Goal: Information Seeking & Learning: Learn about a topic

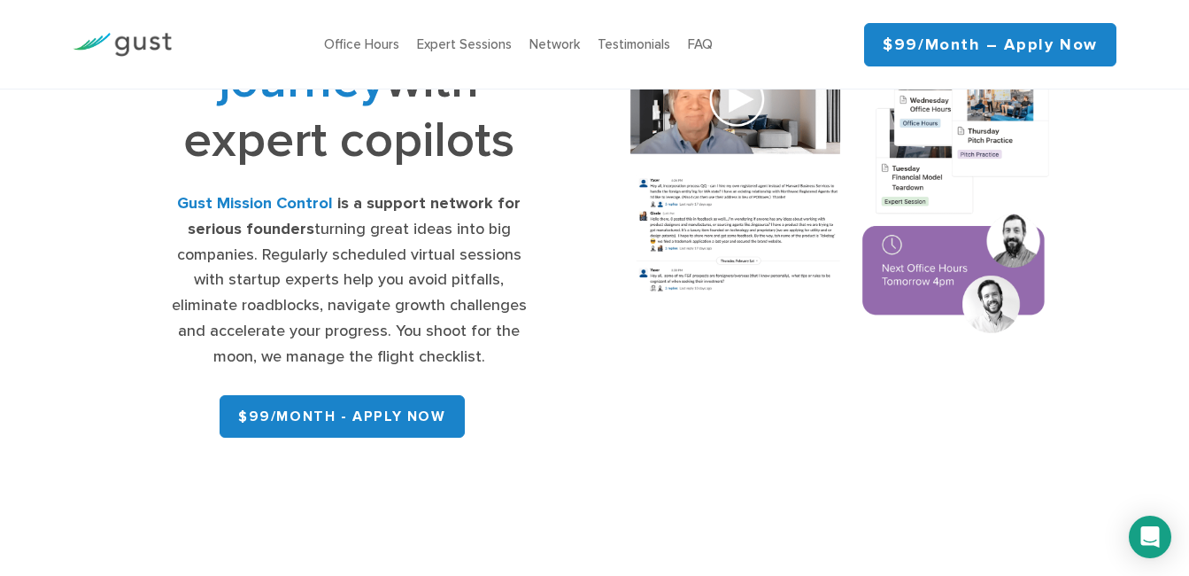
scroll to position [177, 0]
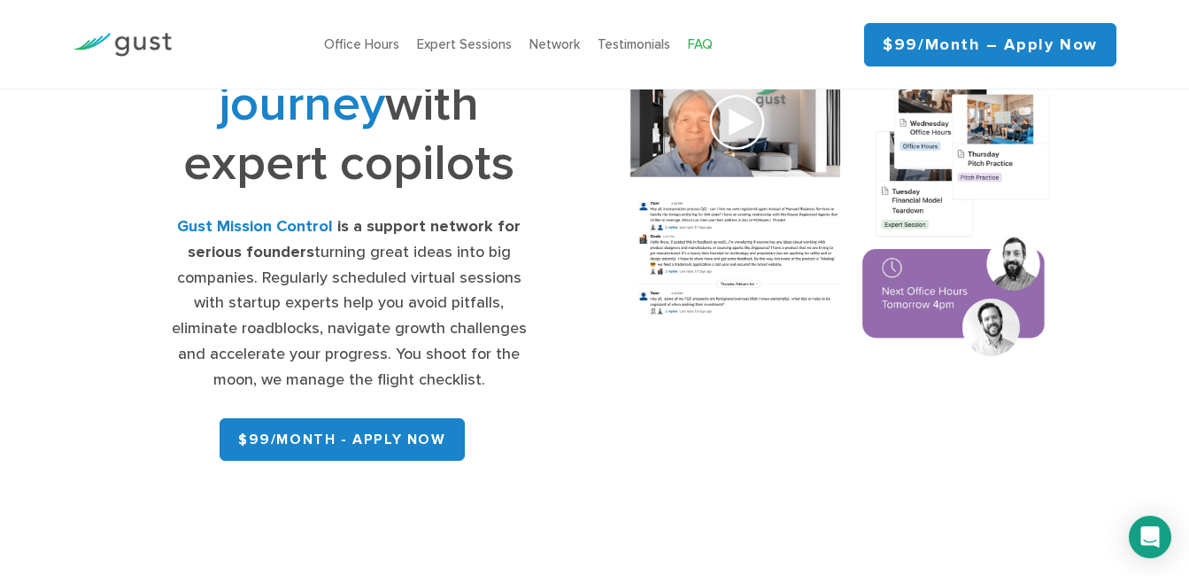
click at [705, 42] on link "FAQ" at bounding box center [700, 44] width 25 height 16
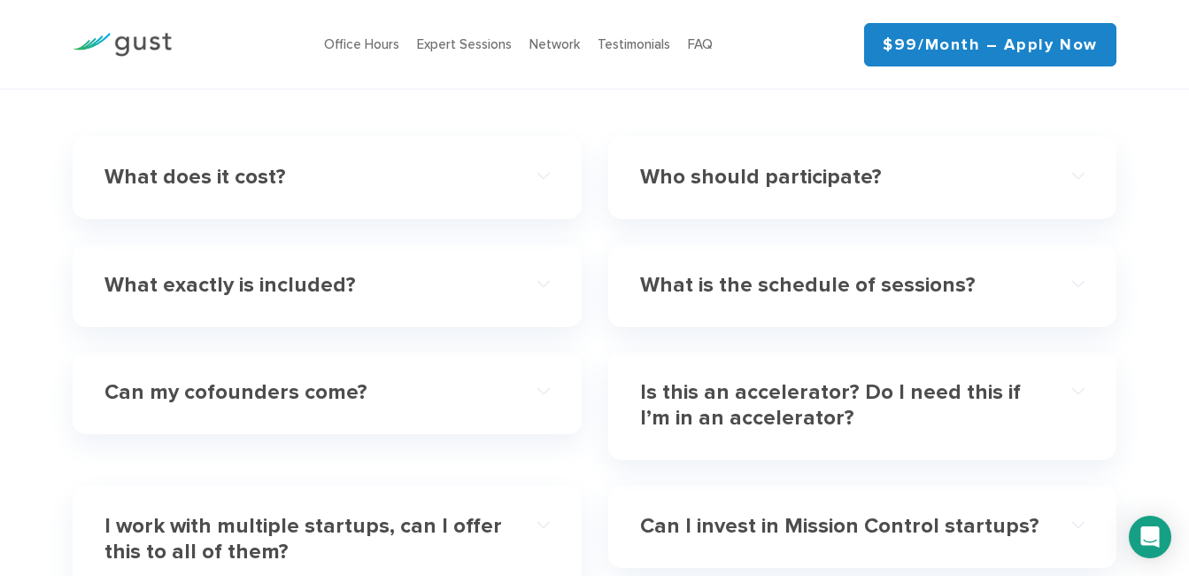
scroll to position [5115, 0]
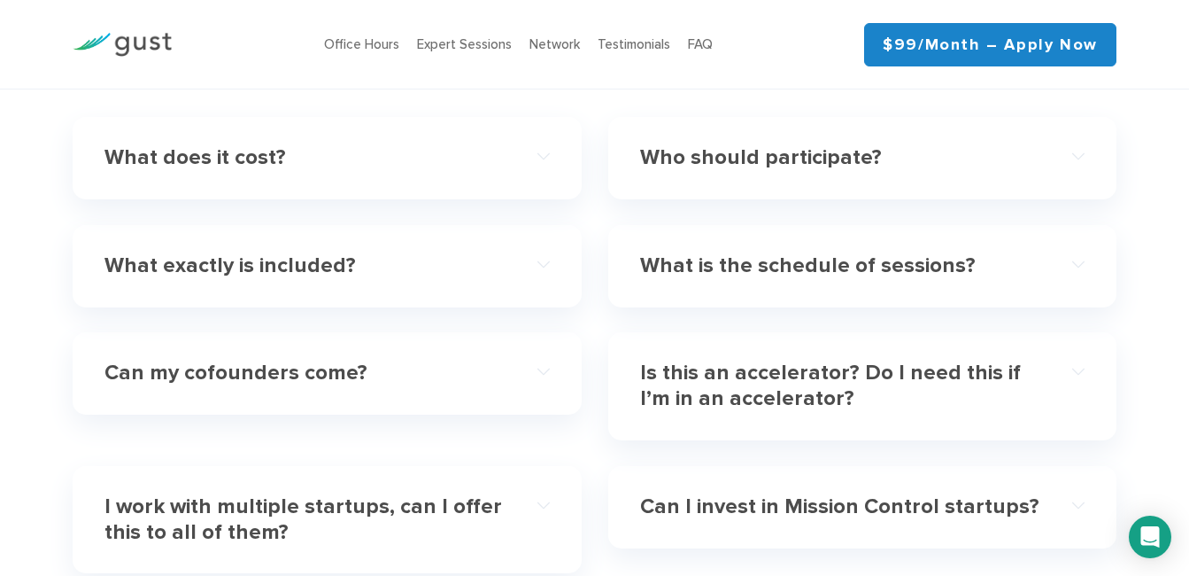
click at [746, 375] on h4 "Is this an accelerator? Do I need this if I’m in an accelerator?" at bounding box center [840, 385] width 400 height 51
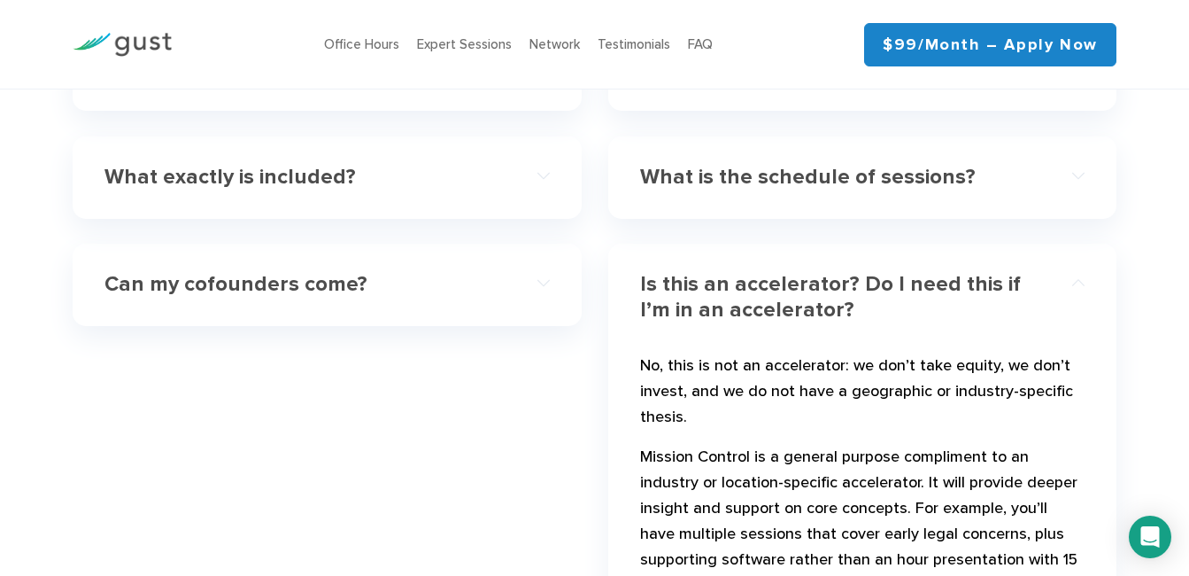
scroll to position [5292, 0]
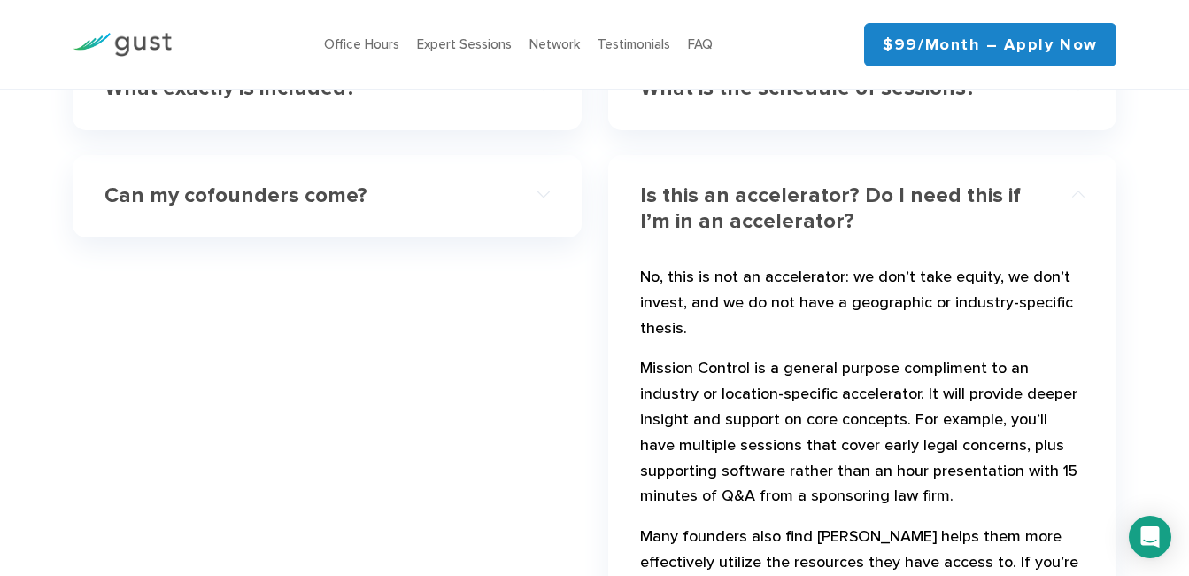
click at [710, 213] on h4 "Is this an accelerator? Do I need this if I’m in an accelerator?" at bounding box center [840, 208] width 400 height 51
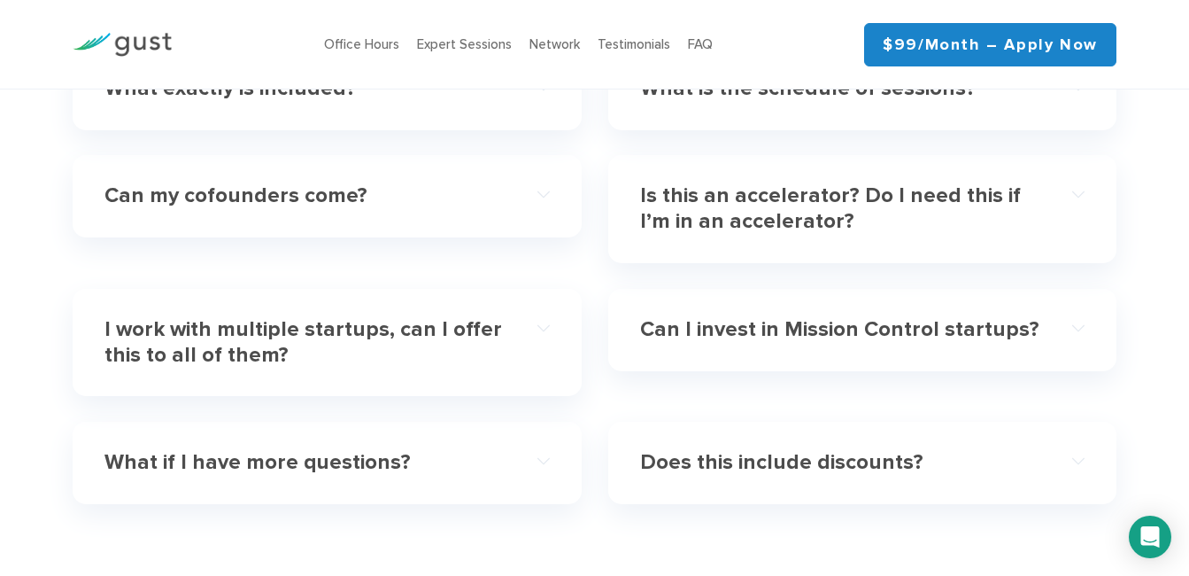
click at [758, 332] on h4 "Can I invest in Mission Control startups?" at bounding box center [840, 330] width 400 height 26
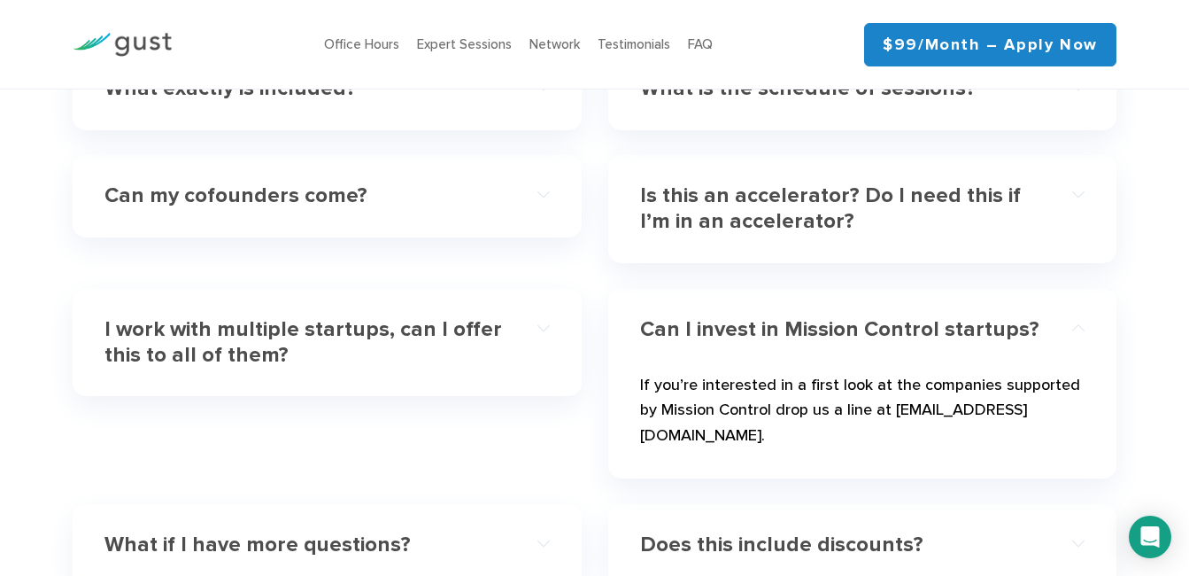
click at [758, 332] on h4 "Can I invest in Mission Control startups?" at bounding box center [840, 330] width 400 height 26
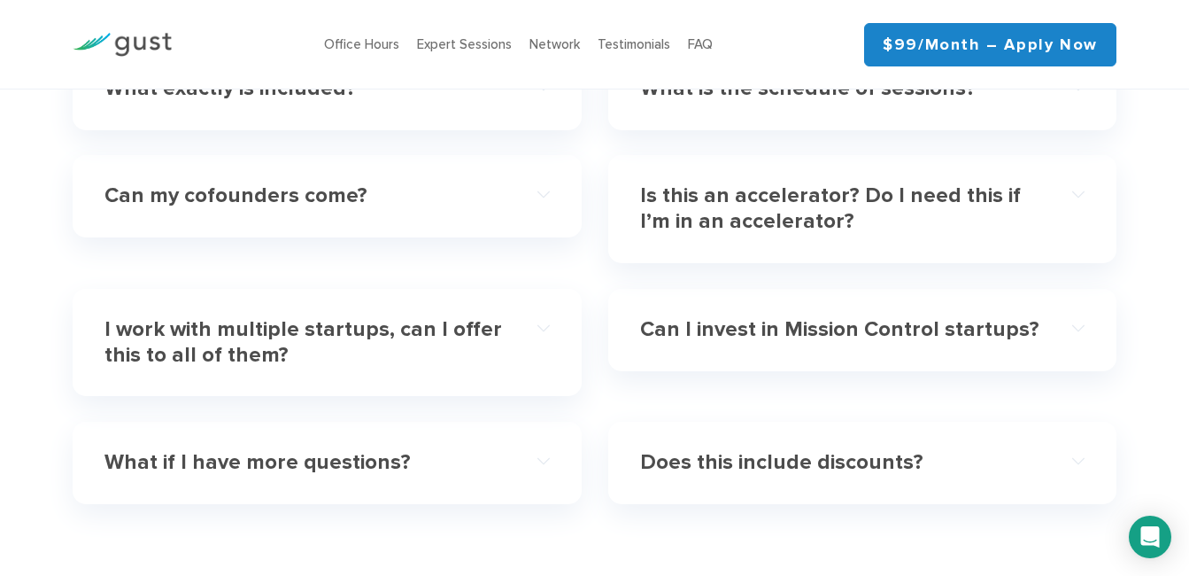
click at [290, 205] on h4 "Can my cofounders come?" at bounding box center [304, 196] width 400 height 26
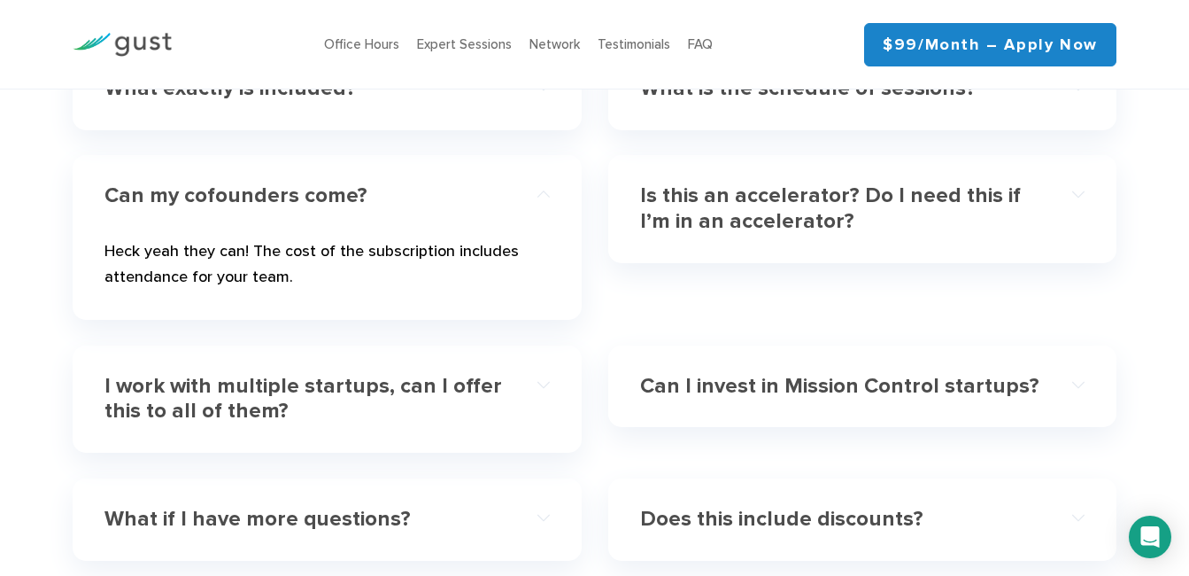
click at [301, 203] on h4 "Can my cofounders come?" at bounding box center [304, 196] width 400 height 26
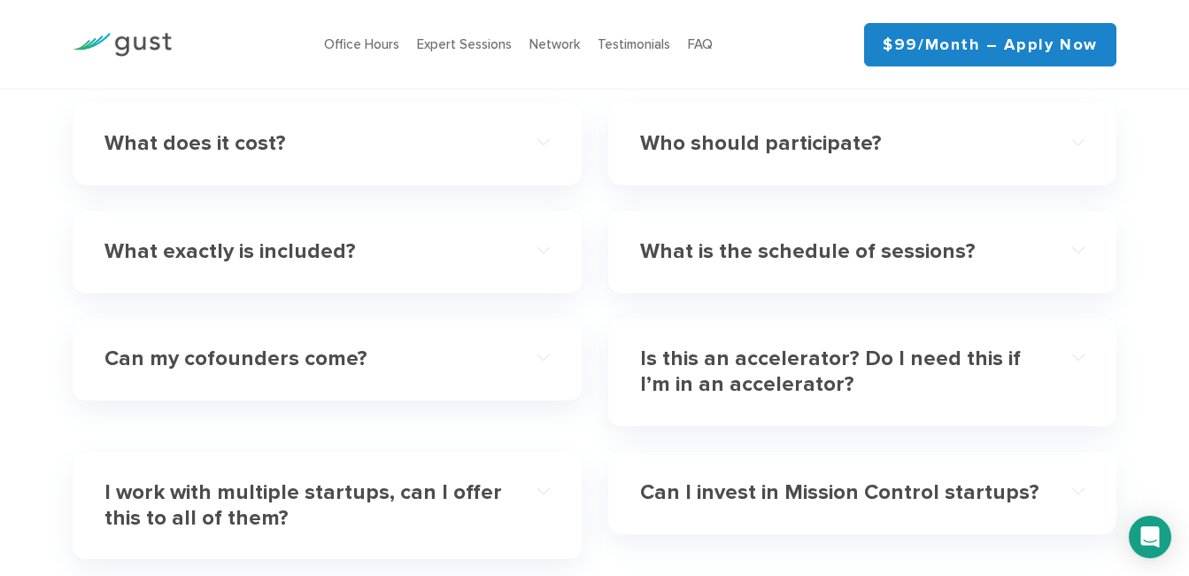
scroll to position [5115, 0]
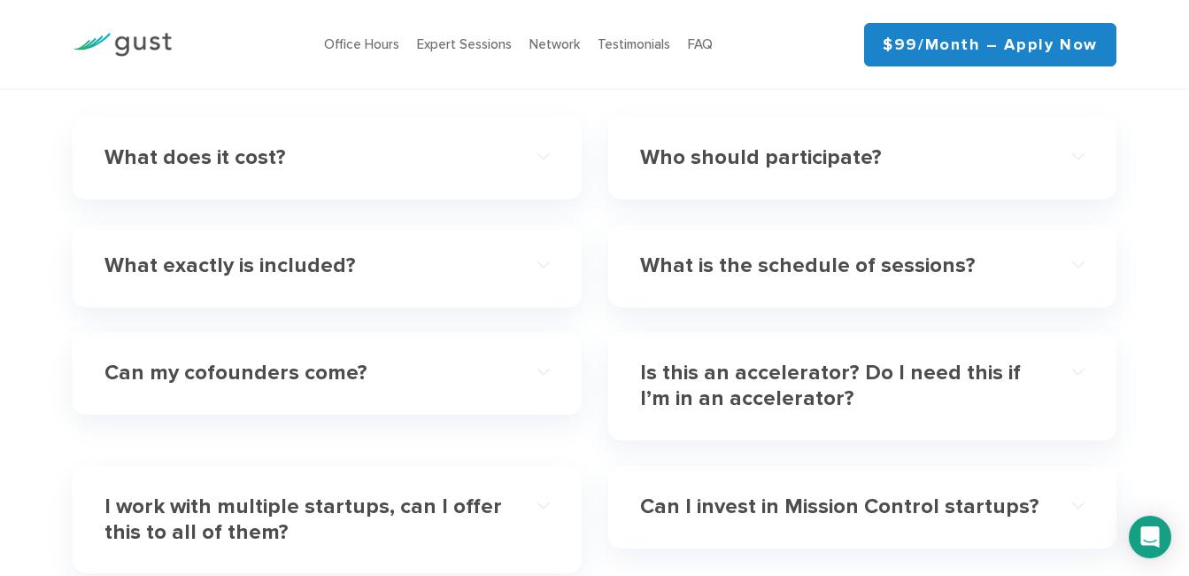
click at [256, 267] on h4 "What exactly is included?" at bounding box center [304, 266] width 400 height 26
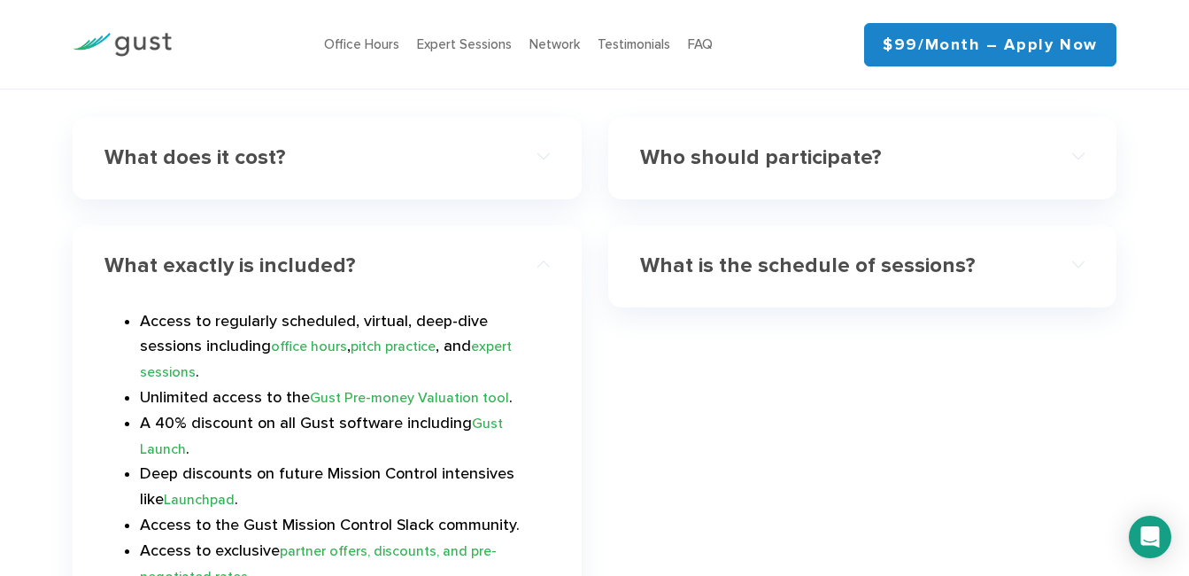
click at [261, 267] on h4 "What exactly is included?" at bounding box center [304, 266] width 400 height 26
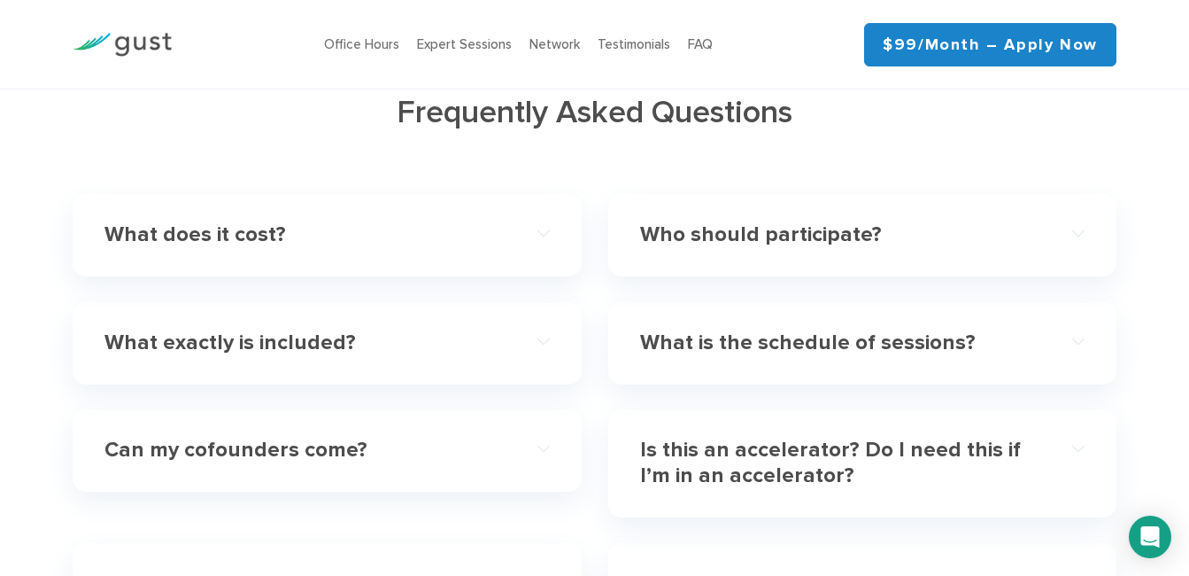
scroll to position [4937, 0]
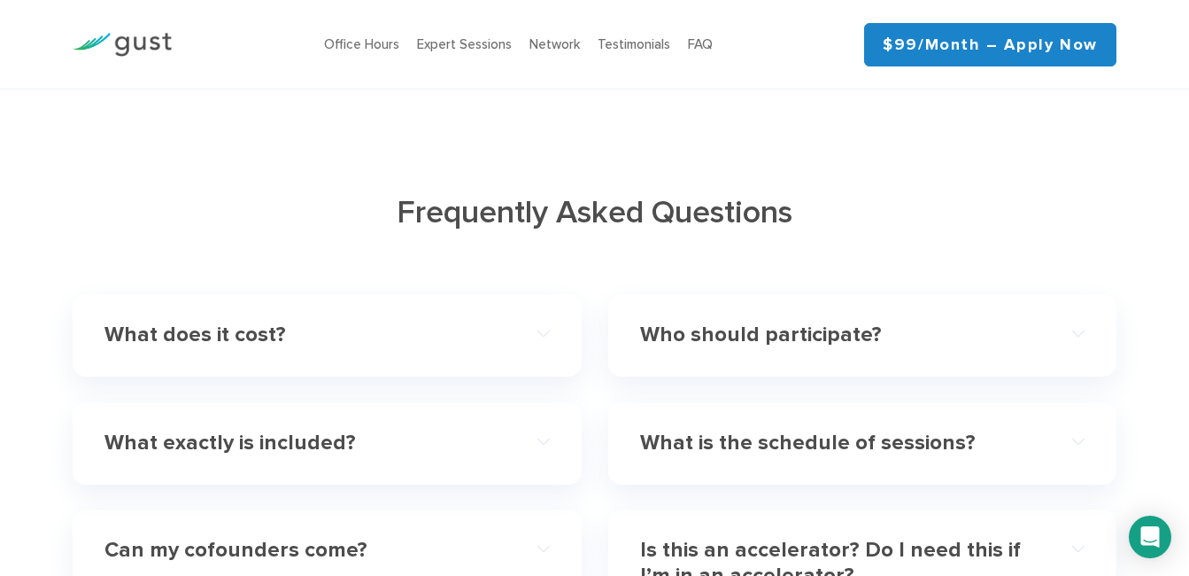
click at [214, 341] on h4 "What does it cost?" at bounding box center [304, 335] width 400 height 26
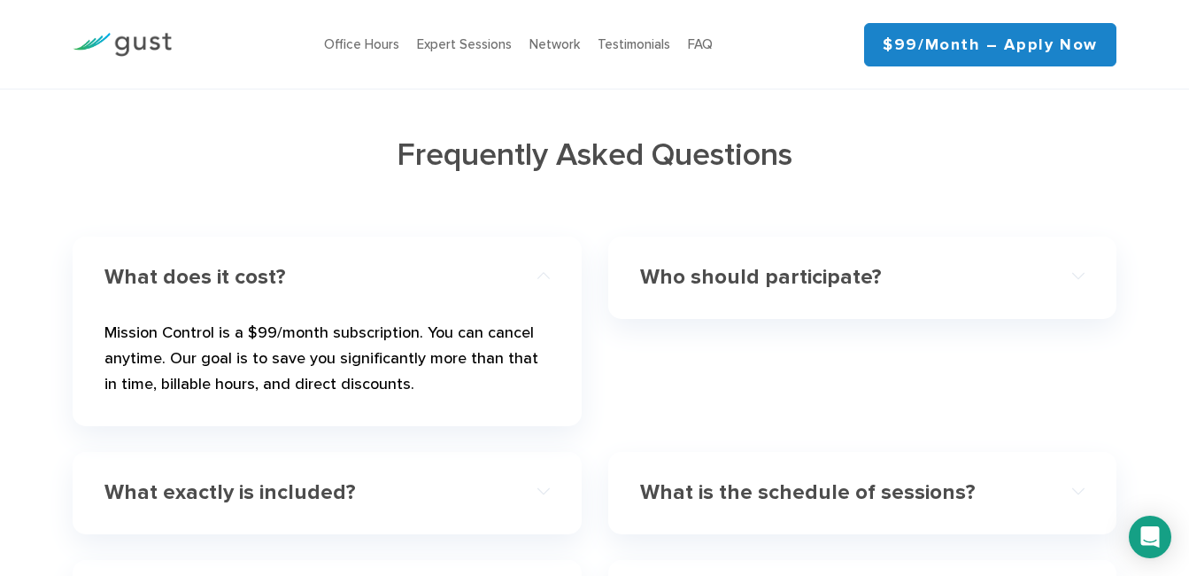
scroll to position [5026, 0]
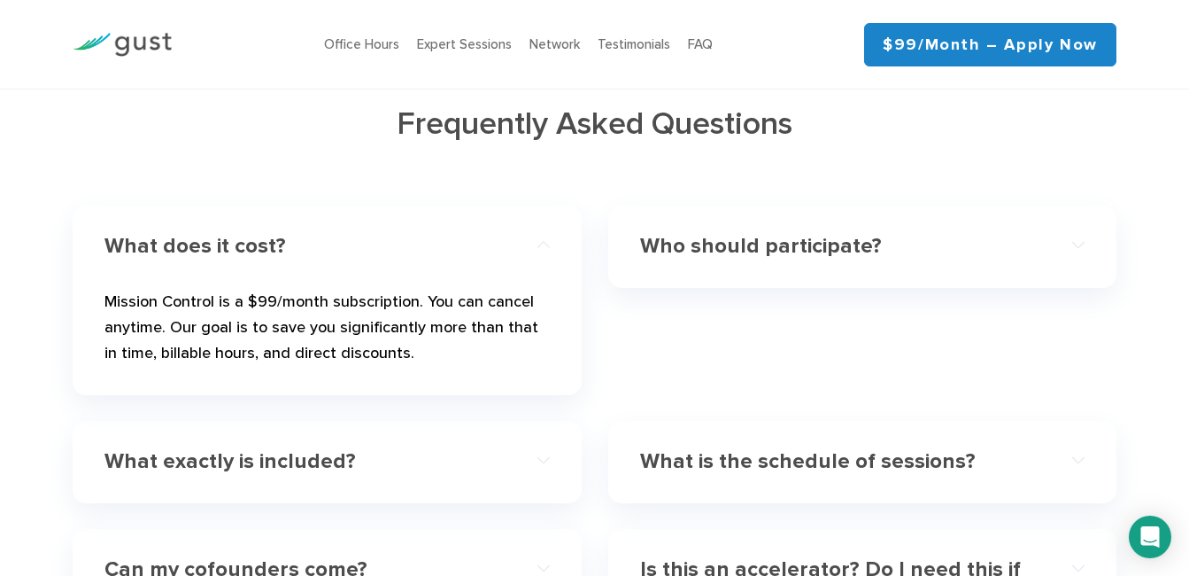
click at [235, 248] on h4 "What does it cost?" at bounding box center [304, 247] width 400 height 26
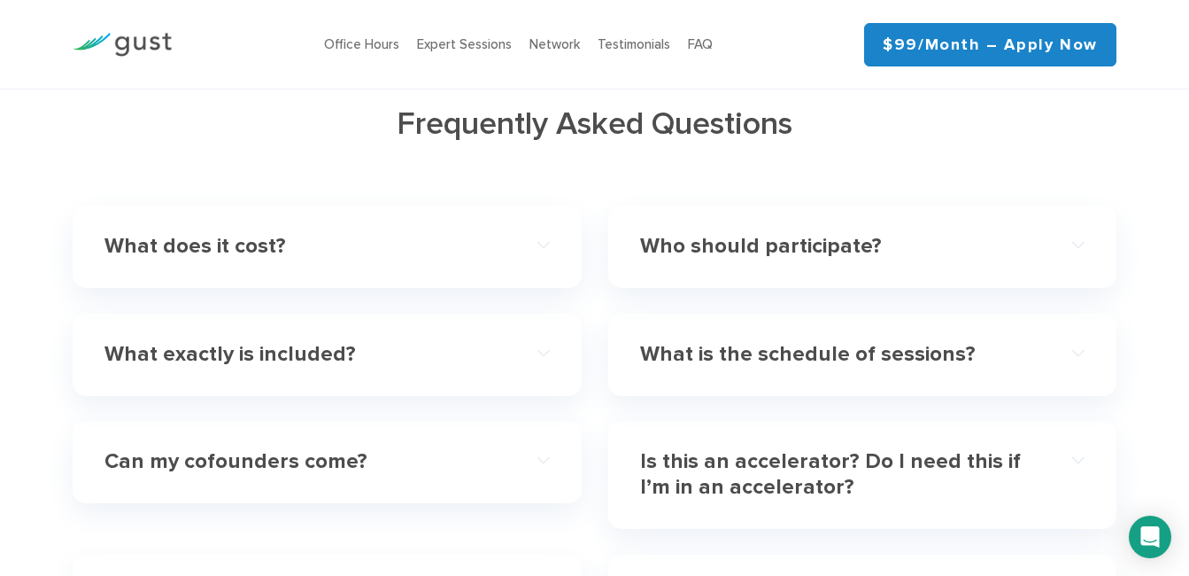
click at [754, 246] on h4 "Who should participate?" at bounding box center [840, 247] width 400 height 26
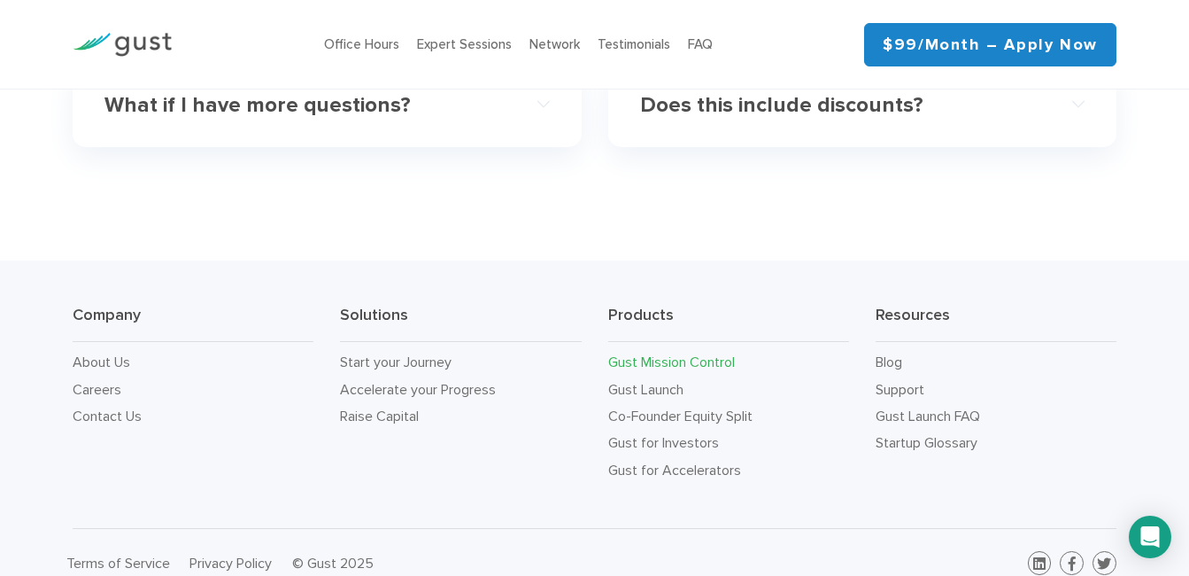
scroll to position [6145, 0]
